Goal: Information Seeking & Learning: Learn about a topic

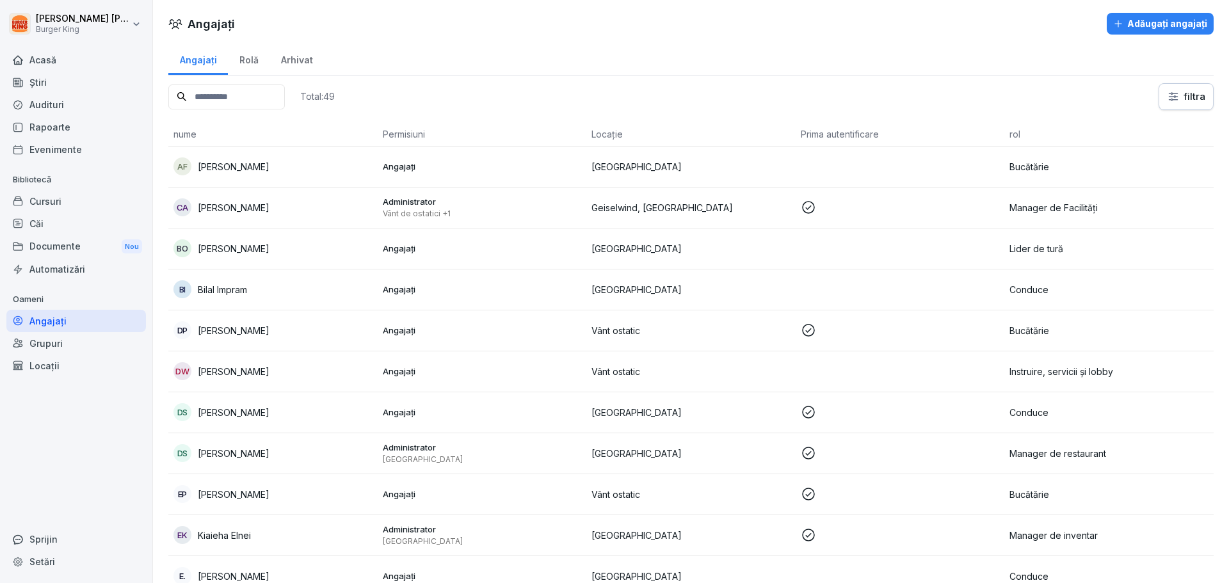
click at [263, 204] on font "[PERSON_NAME]" at bounding box center [234, 207] width 72 height 11
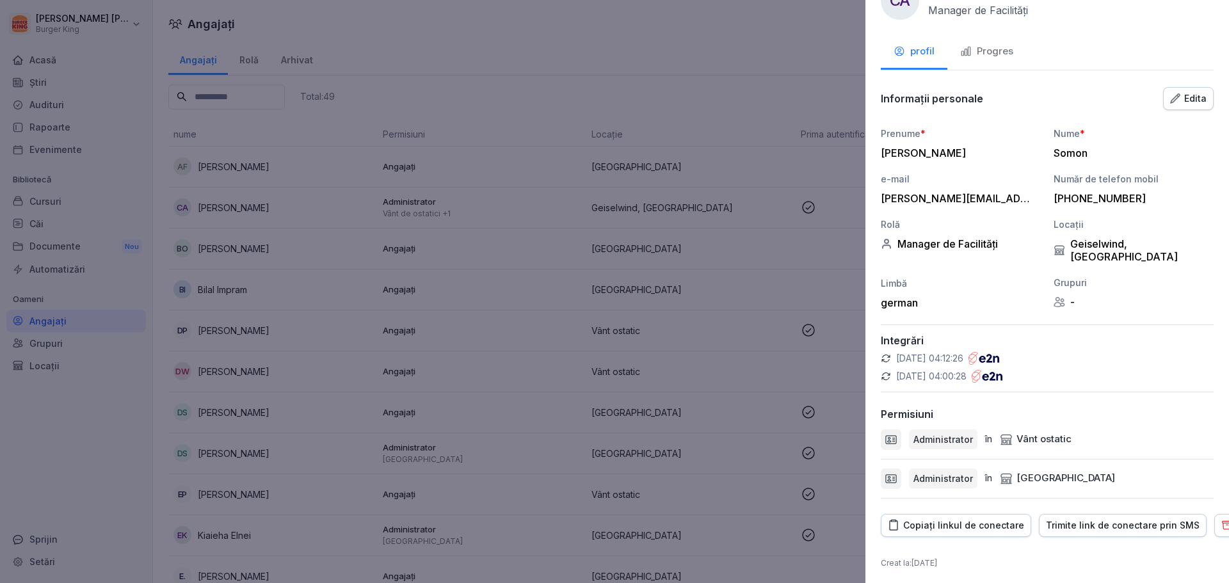
scroll to position [50, 0]
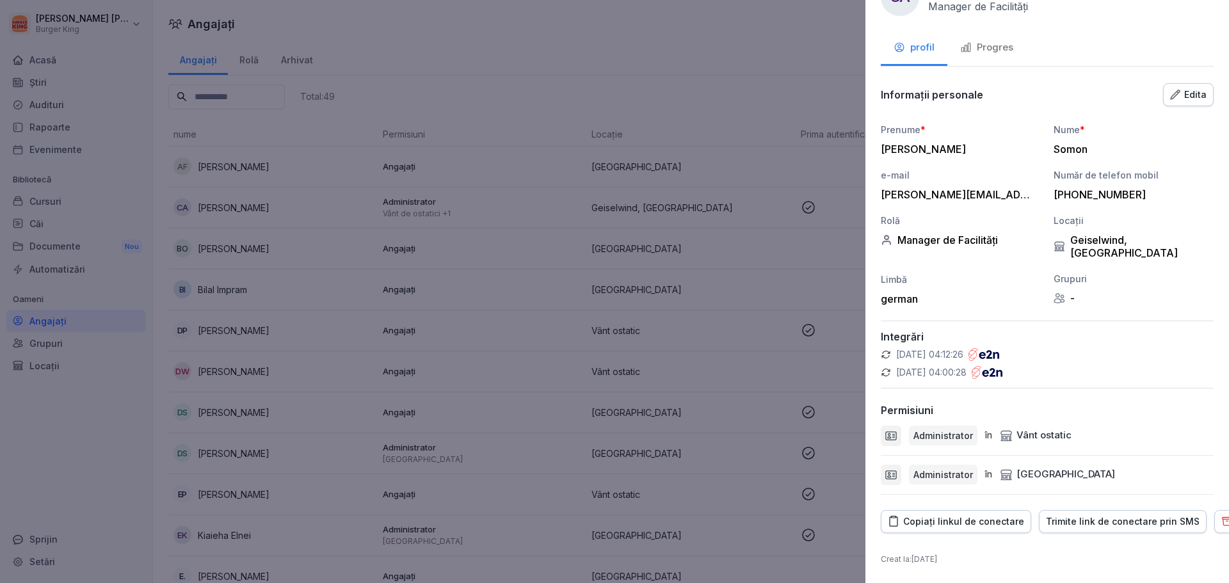
click at [982, 516] on font "Copiați linkul de conectare" at bounding box center [963, 521] width 121 height 11
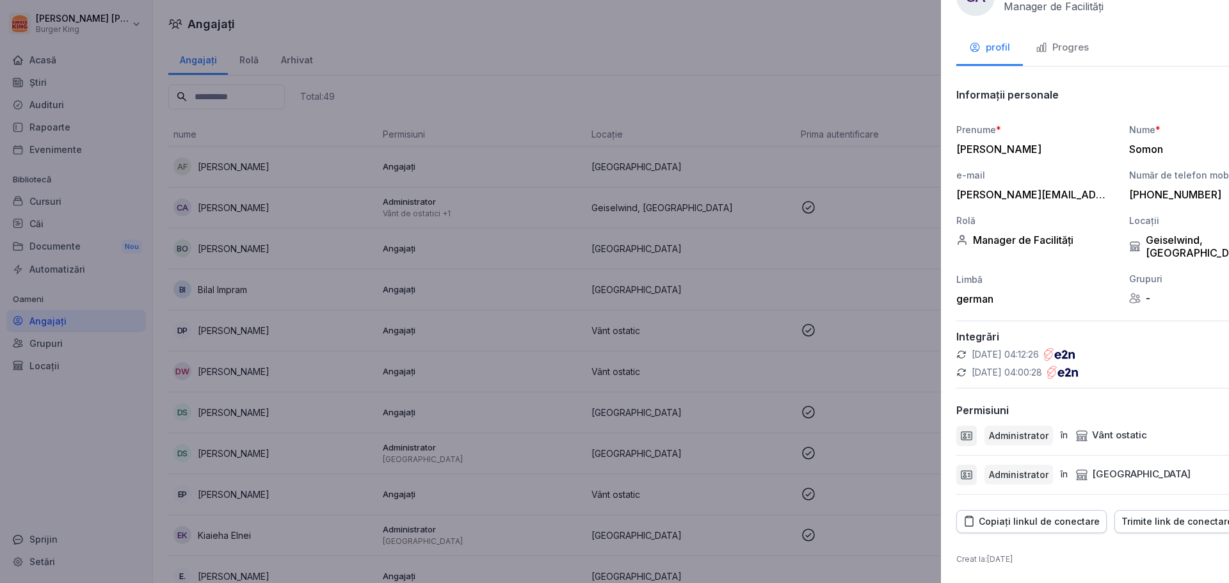
click at [739, 300] on div at bounding box center [614, 291] width 1229 height 583
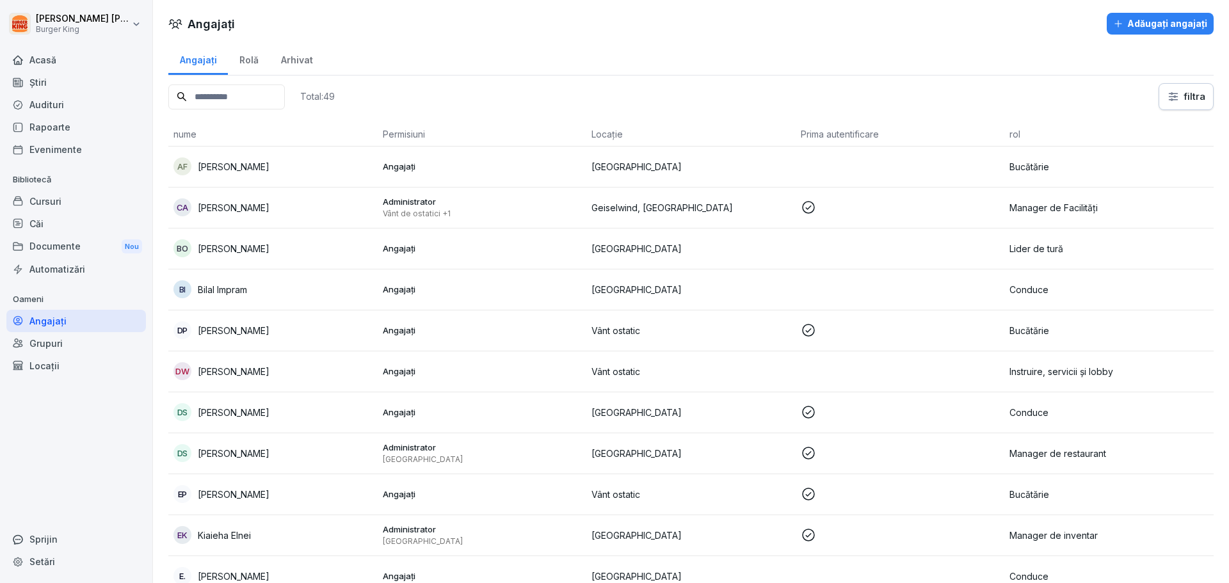
click at [696, 202] on p "Geiselwind, [GEOGRAPHIC_DATA]" at bounding box center [690, 207] width 199 height 13
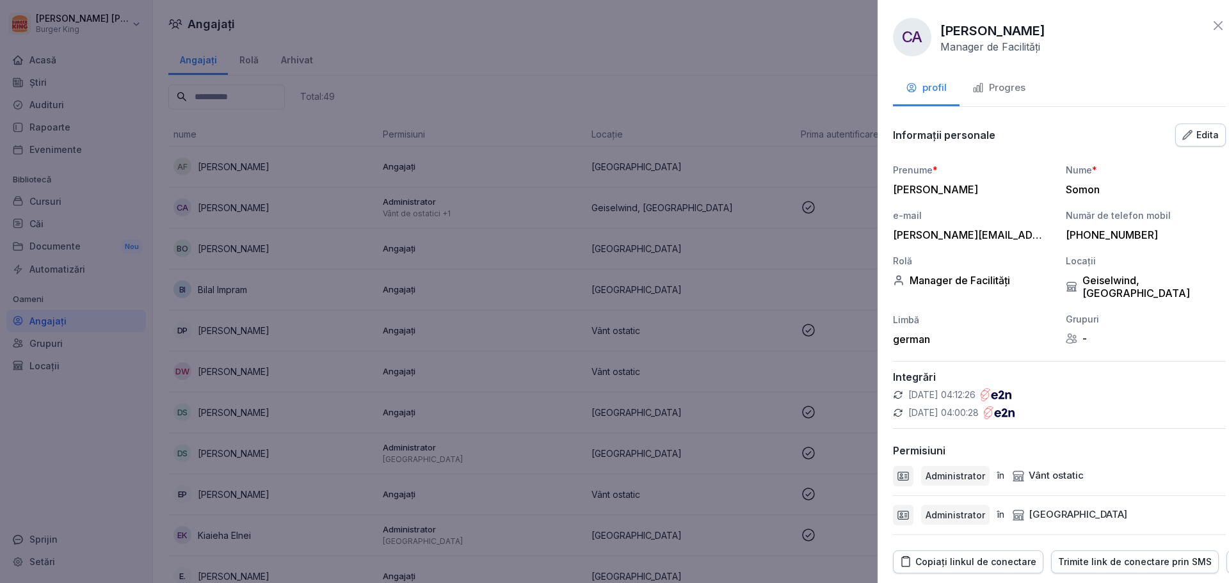
click at [499, 206] on div at bounding box center [614, 291] width 1229 height 583
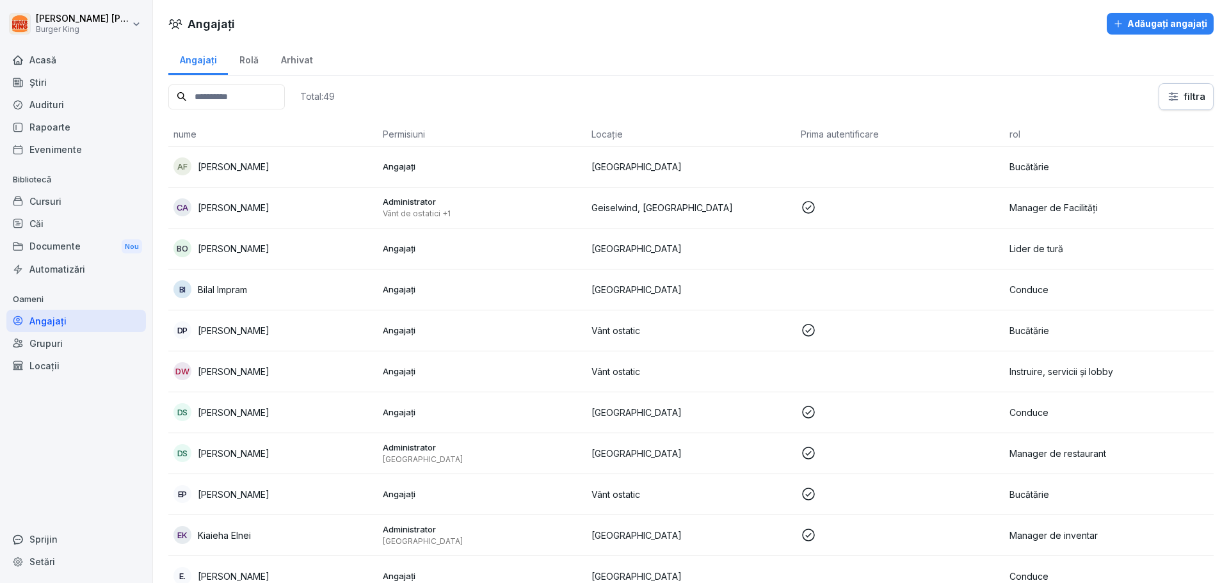
click at [33, 88] on font "Ştiri" at bounding box center [37, 82] width 17 height 13
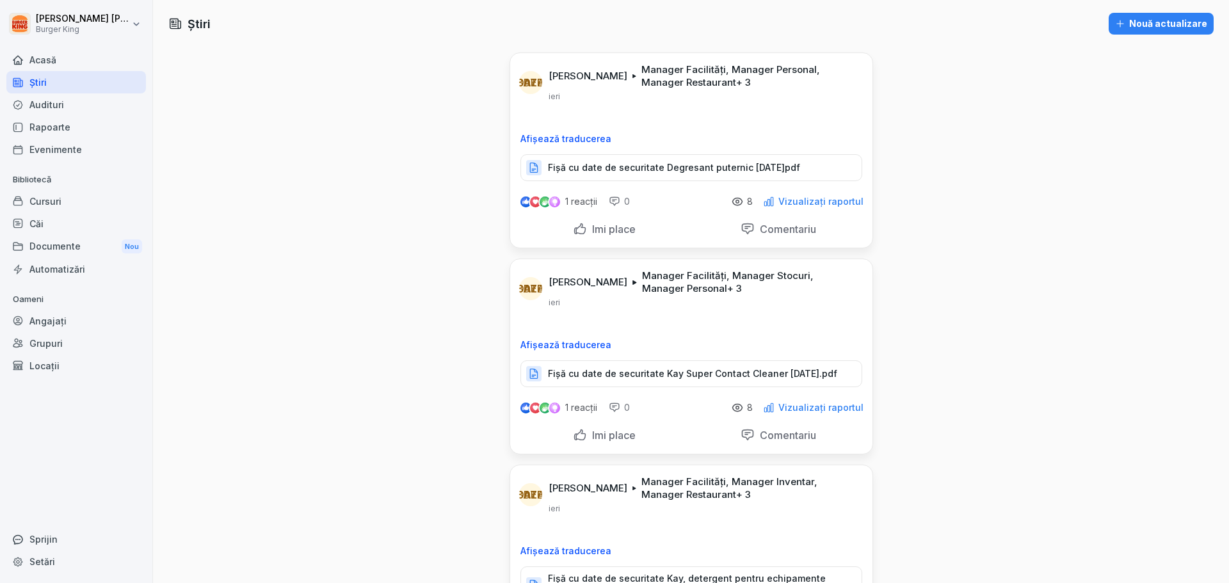
click at [614, 162] on font "Fișă cu date de securitate Degresant puternic [DATE]pdf" at bounding box center [674, 167] width 252 height 11
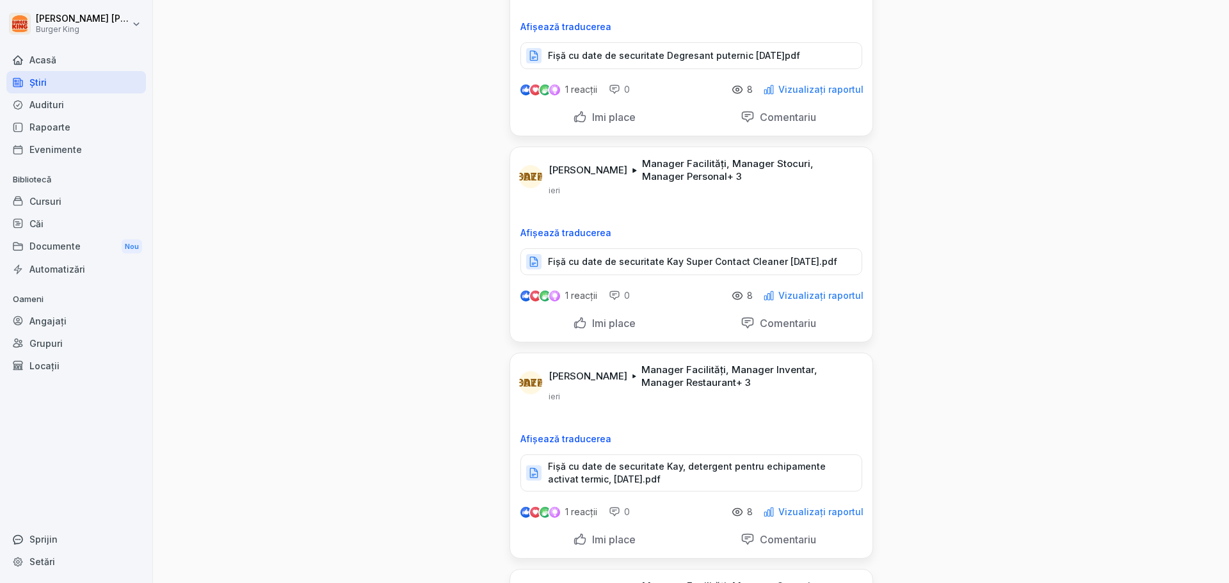
scroll to position [128, 0]
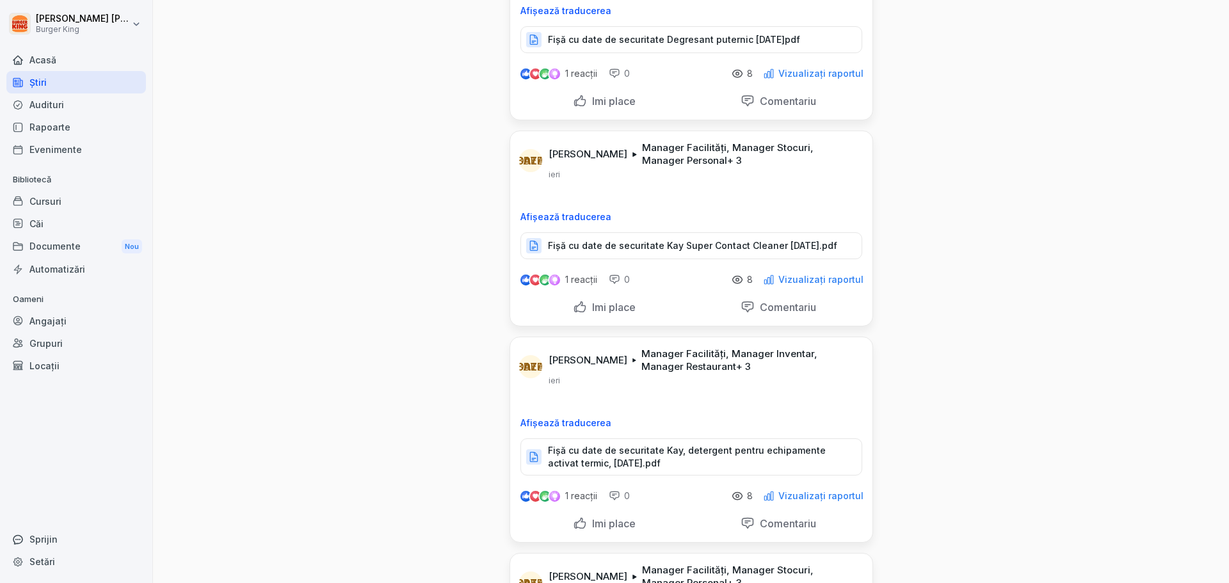
click at [636, 245] on font "Fișă cu date de securitate Kay Super Contact Cleaner [DATE].pdf" at bounding box center [692, 245] width 289 height 11
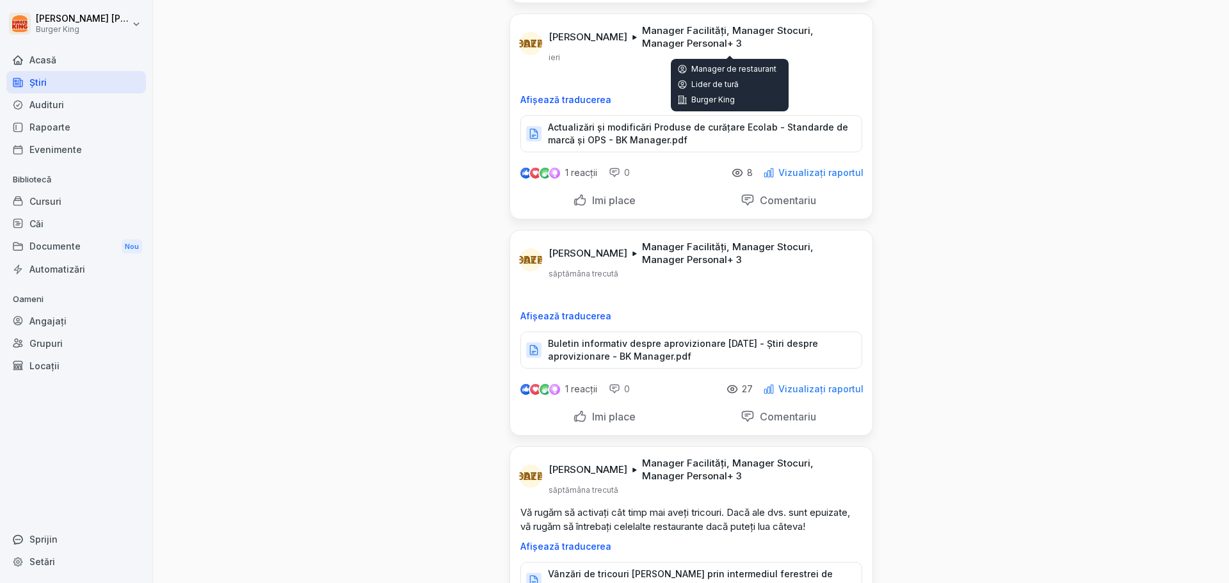
scroll to position [896, 0]
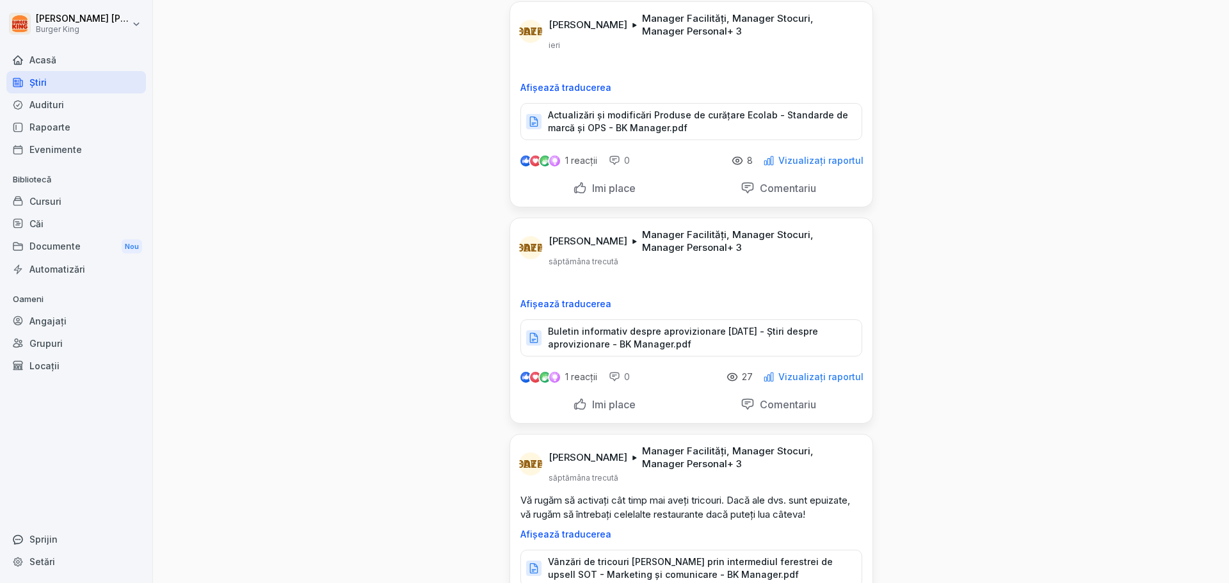
click at [682, 349] on font "Buletin informativ despre aprovizionare [DATE] - Știri despre aprovizionare - B…" at bounding box center [683, 338] width 270 height 24
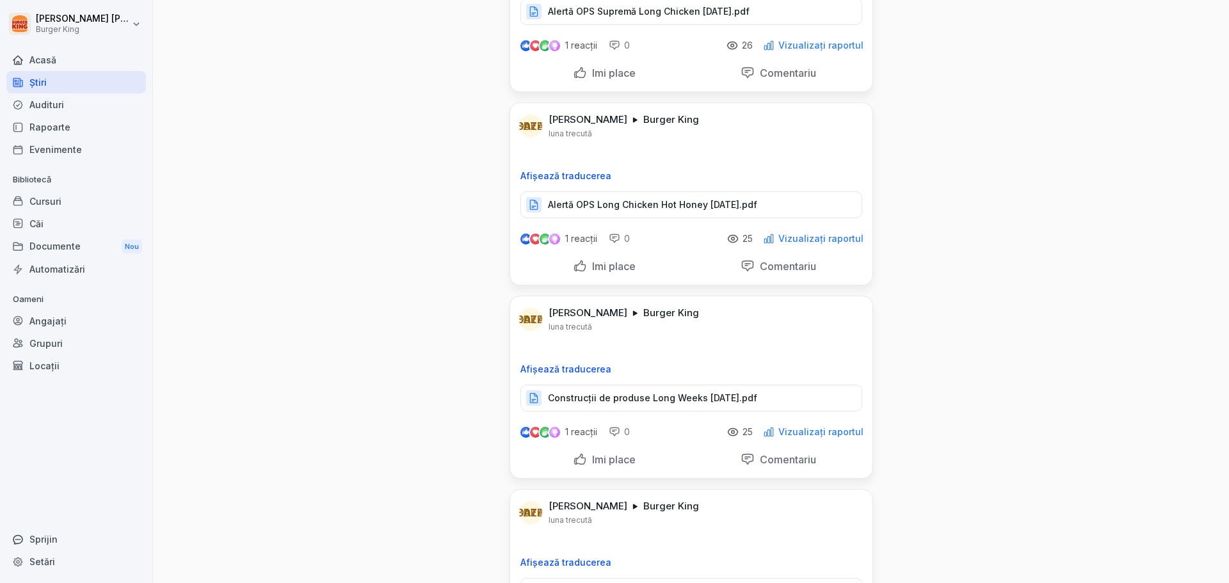
scroll to position [11393, 0]
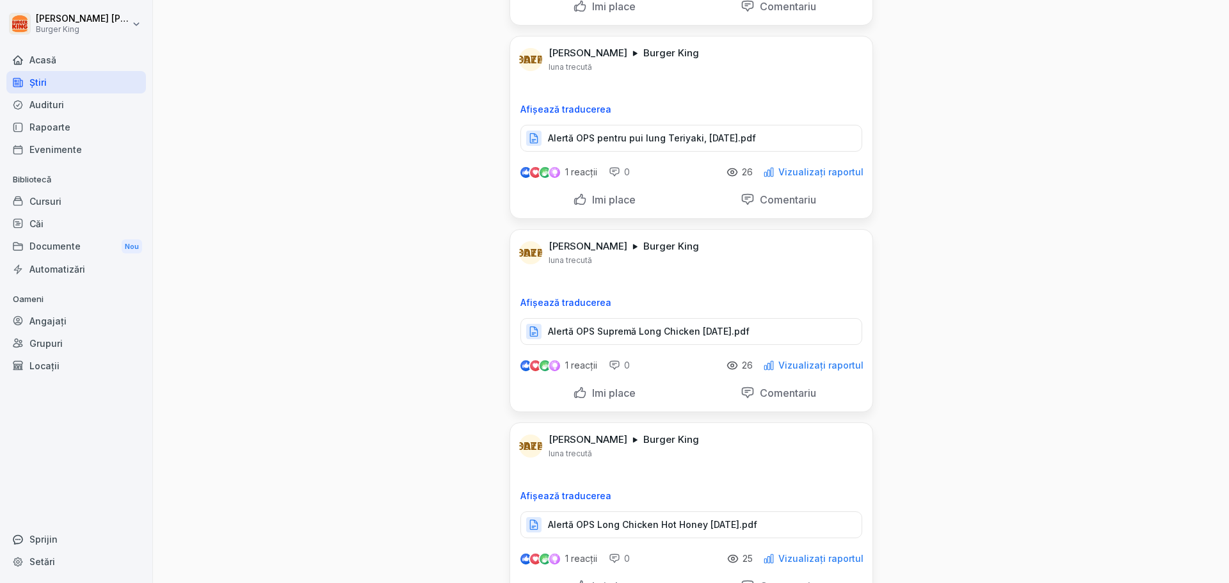
click at [63, 60] on div "Acasă" at bounding box center [76, 60] width 140 height 22
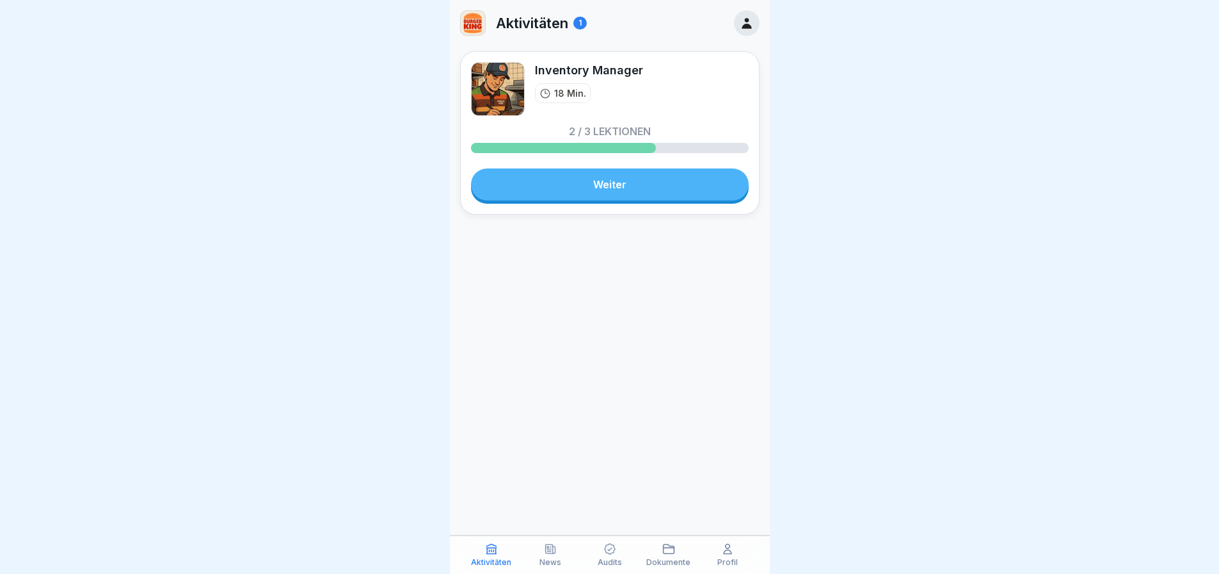
click at [638, 182] on link "Weiter" at bounding box center [610, 184] width 278 height 32
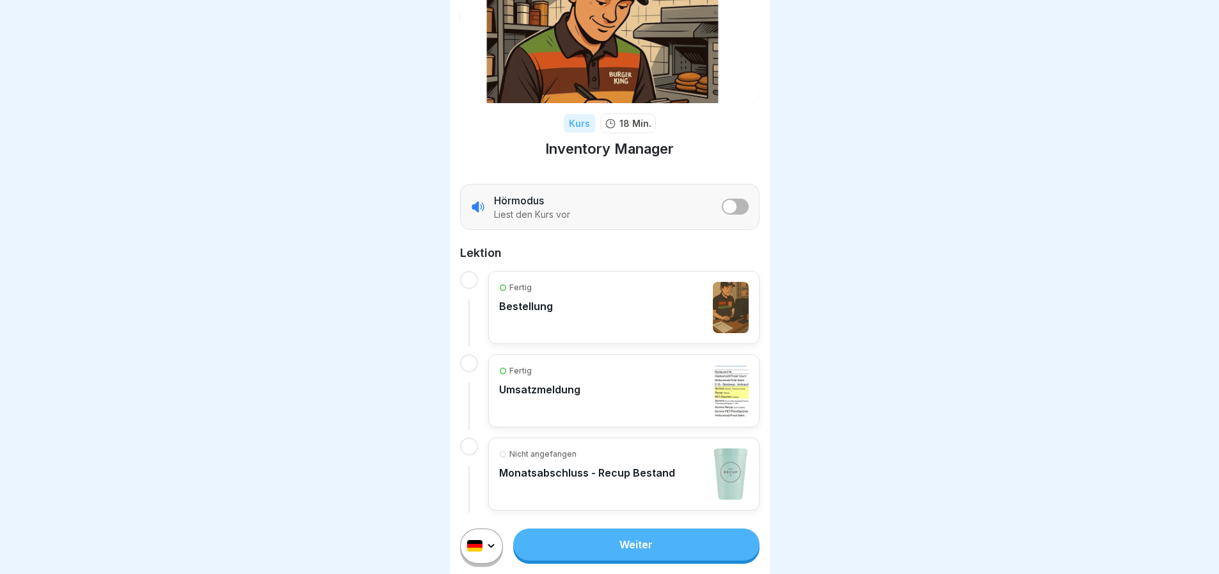
scroll to position [78, 0]
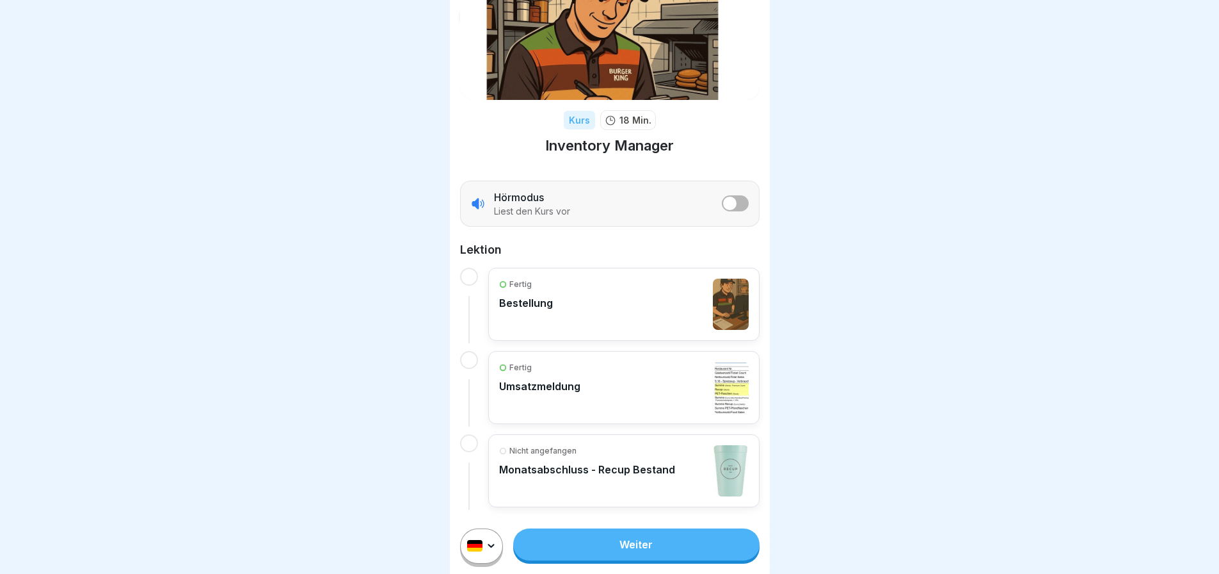
click at [731, 202] on button "listener mode" at bounding box center [735, 203] width 27 height 16
click at [643, 560] on link "Weiter" at bounding box center [636, 544] width 246 height 32
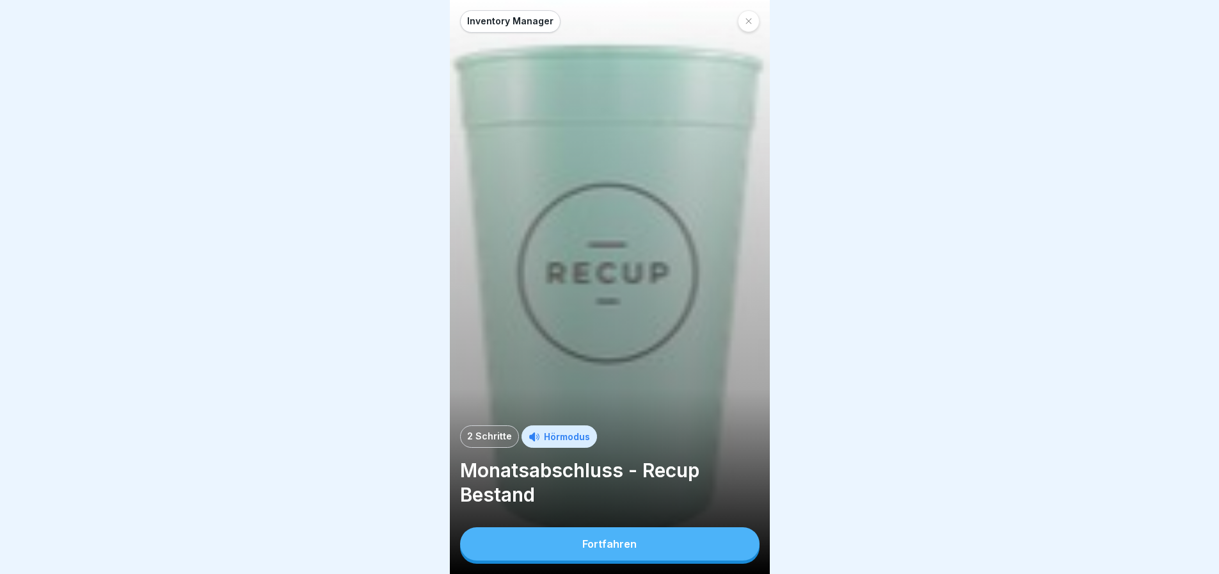
click at [643, 560] on button "Fortfahren" at bounding box center [610, 543] width 300 height 33
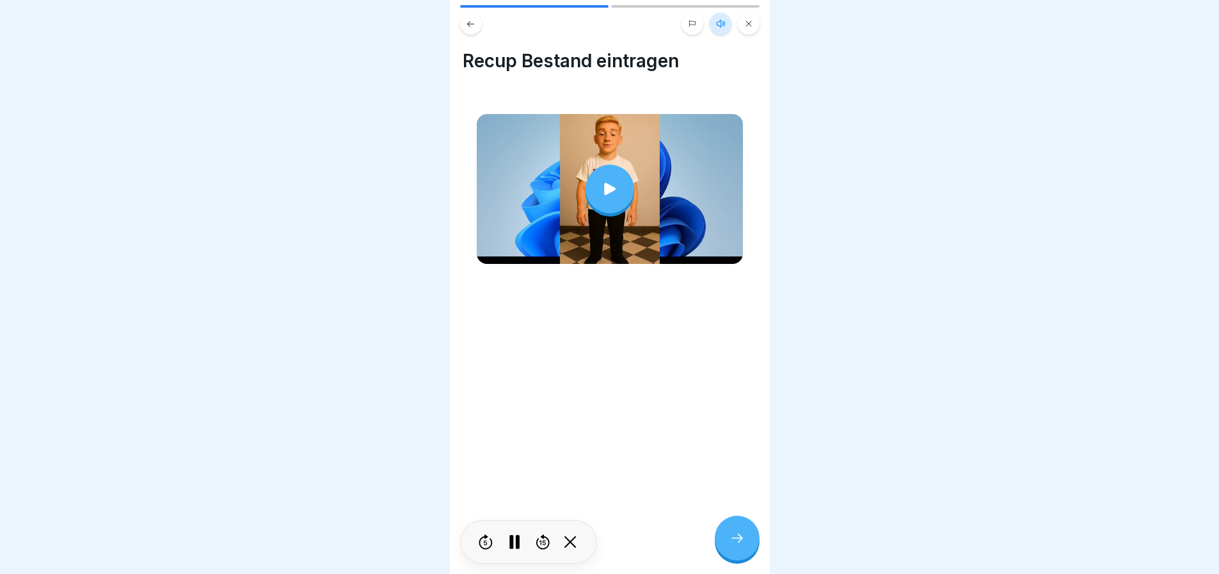
click at [620, 208] on div at bounding box center [610, 188] width 49 height 49
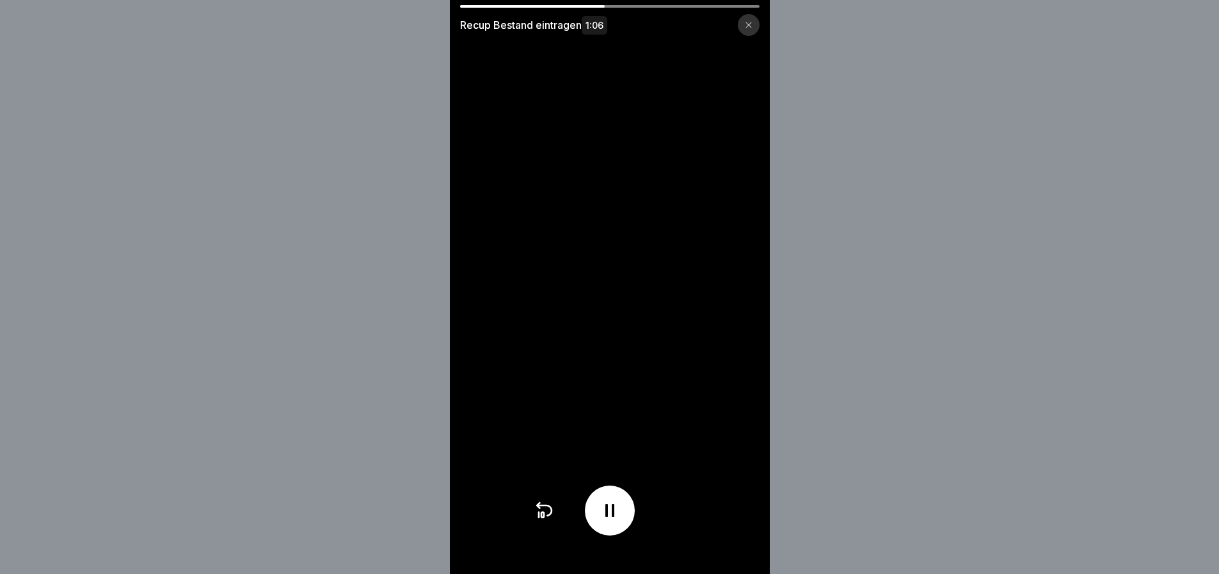
scroll to position [10, 0]
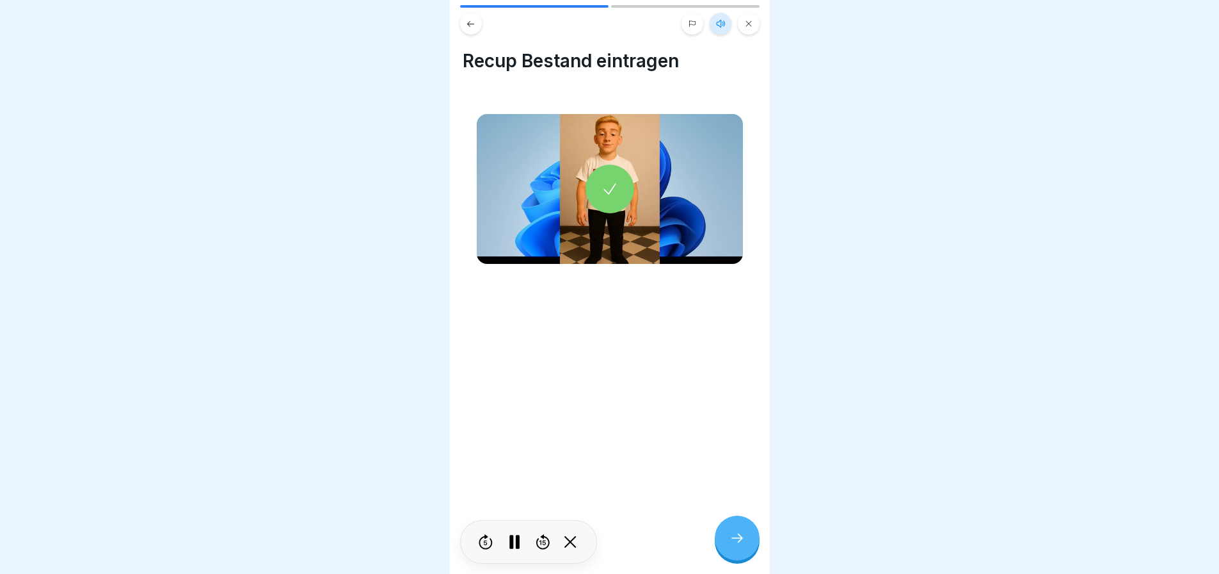
click at [725, 521] on div at bounding box center [737, 537] width 45 height 45
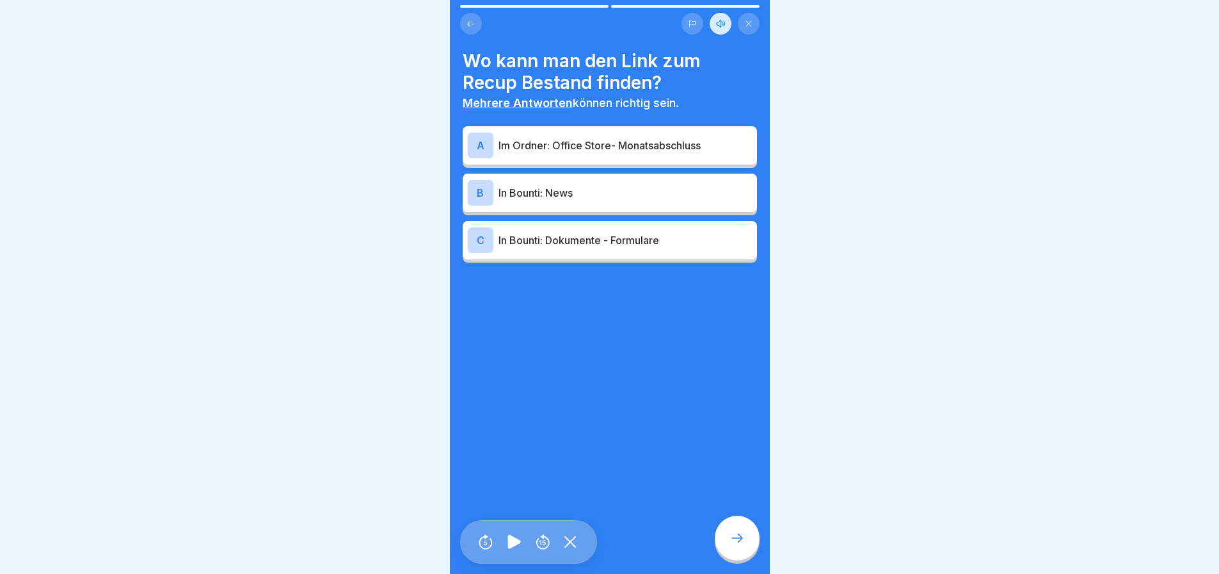
click at [605, 236] on p "In Bounti: Dokumente - Formulare" at bounding box center [625, 239] width 253 height 15
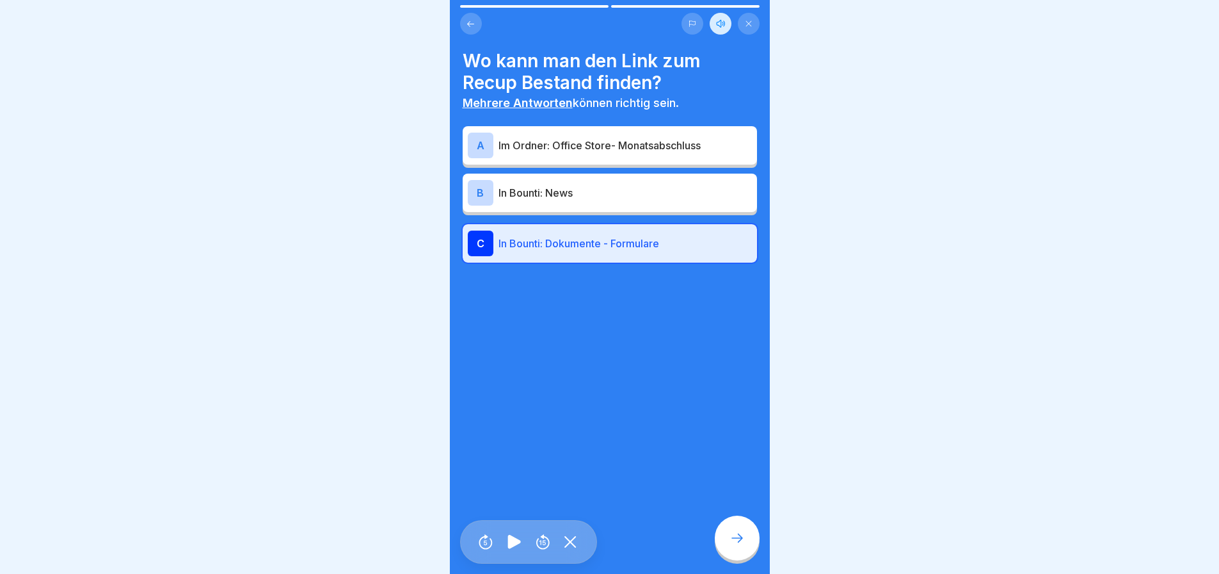
click at [572, 138] on p "Im Ordner: Office Store- Monatsabschluss" at bounding box center [625, 145] width 253 height 15
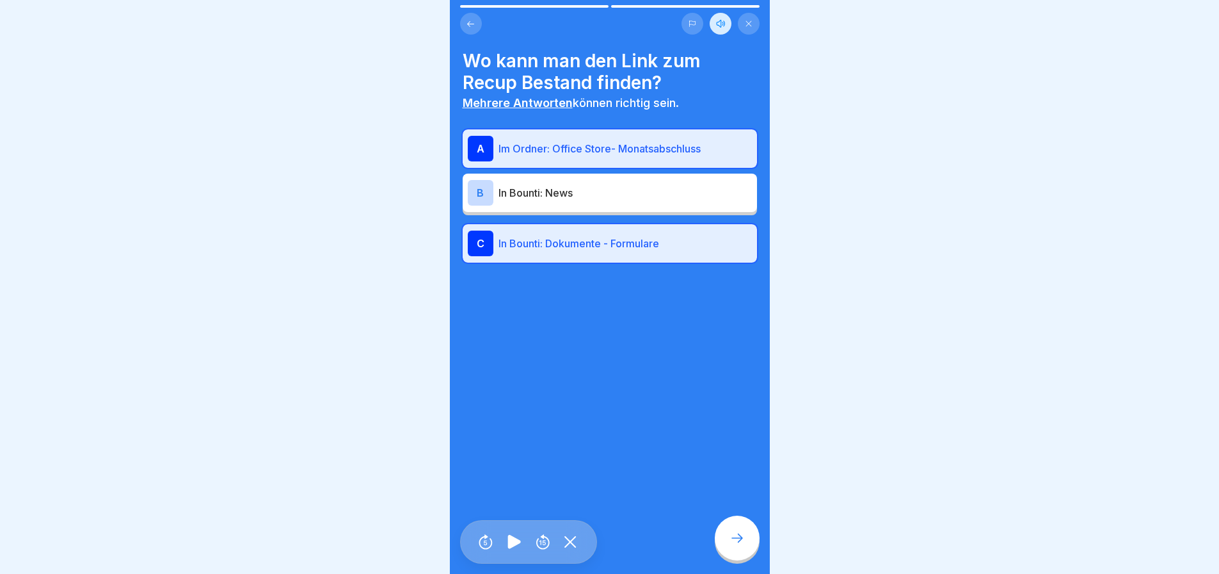
click at [759, 536] on div at bounding box center [737, 537] width 45 height 45
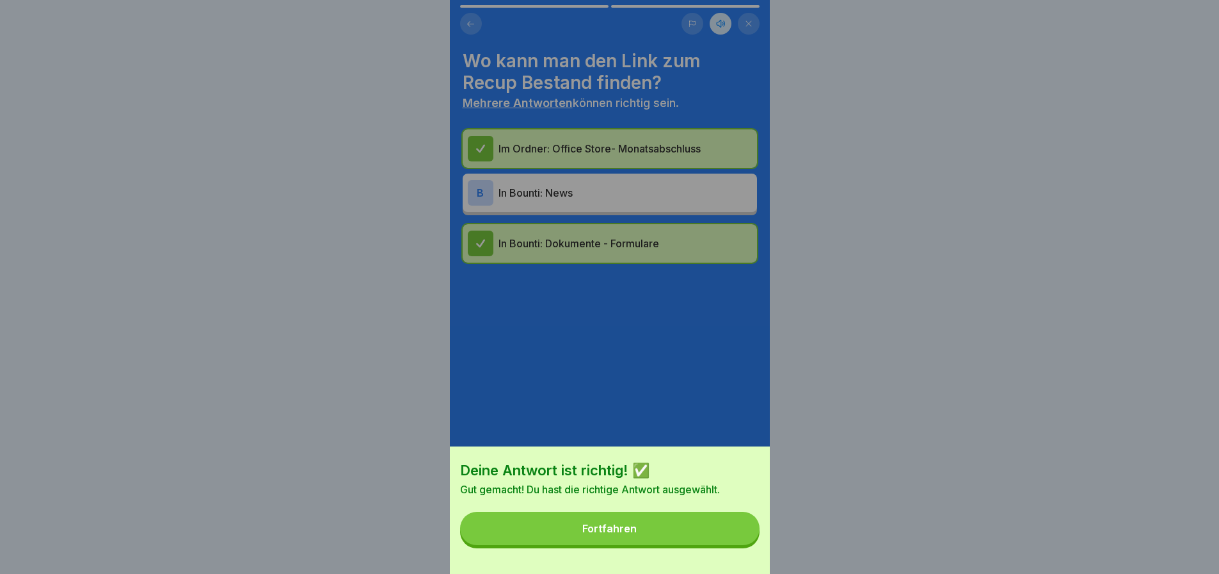
click at [759, 536] on button "Fortfahren" at bounding box center [610, 527] width 300 height 33
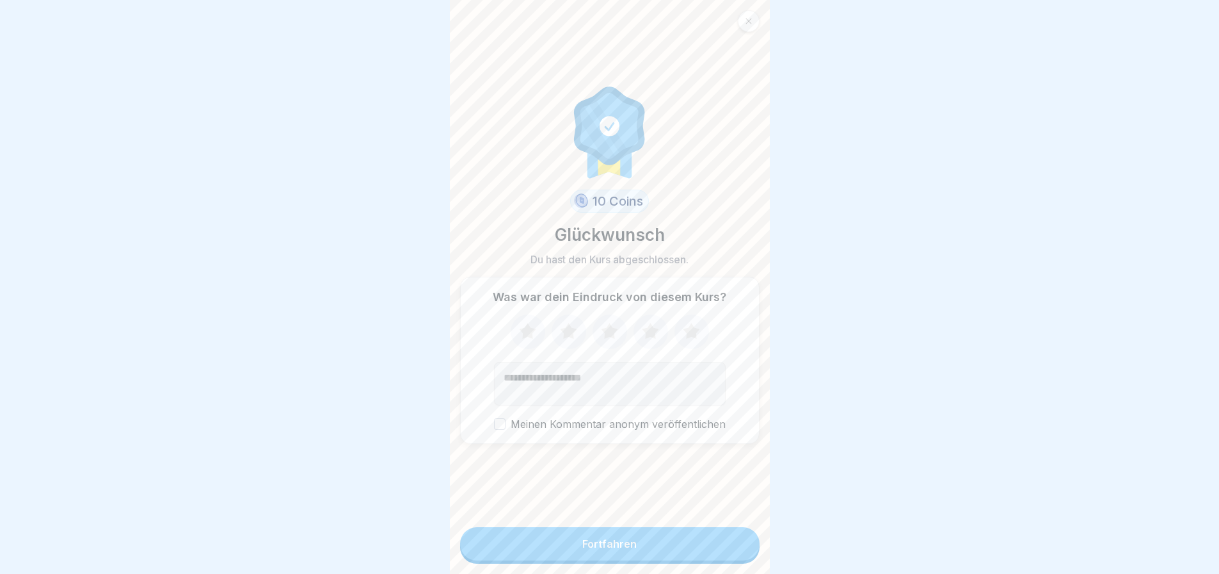
click at [732, 532] on button "Fortfahren" at bounding box center [610, 543] width 300 height 33
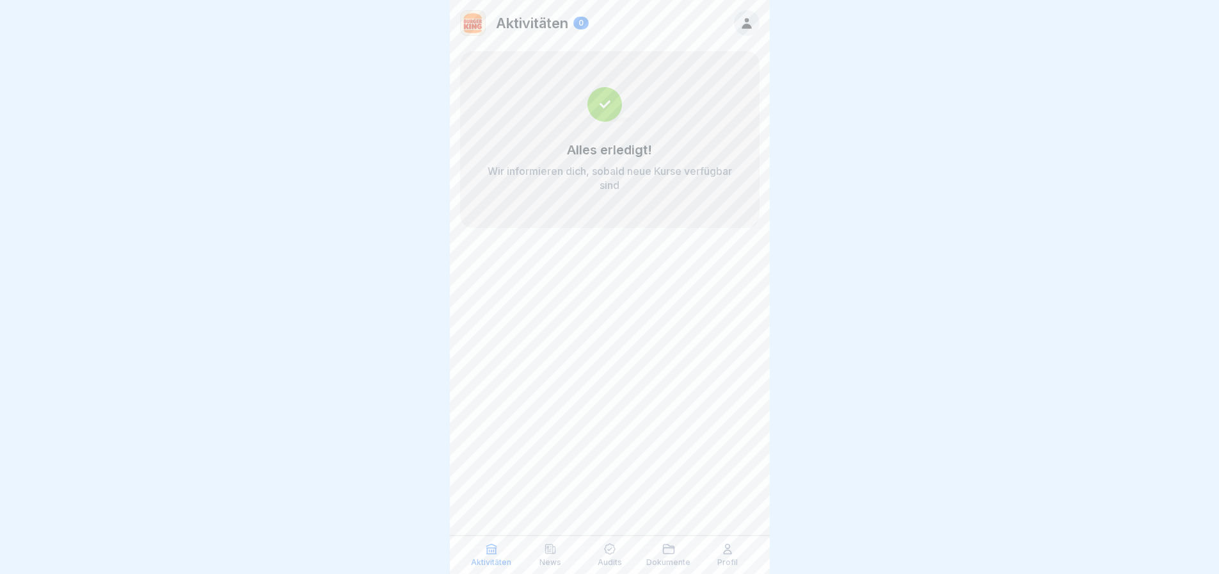
click at [469, 20] on img at bounding box center [473, 23] width 24 height 24
